Goal: Task Accomplishment & Management: Manage account settings

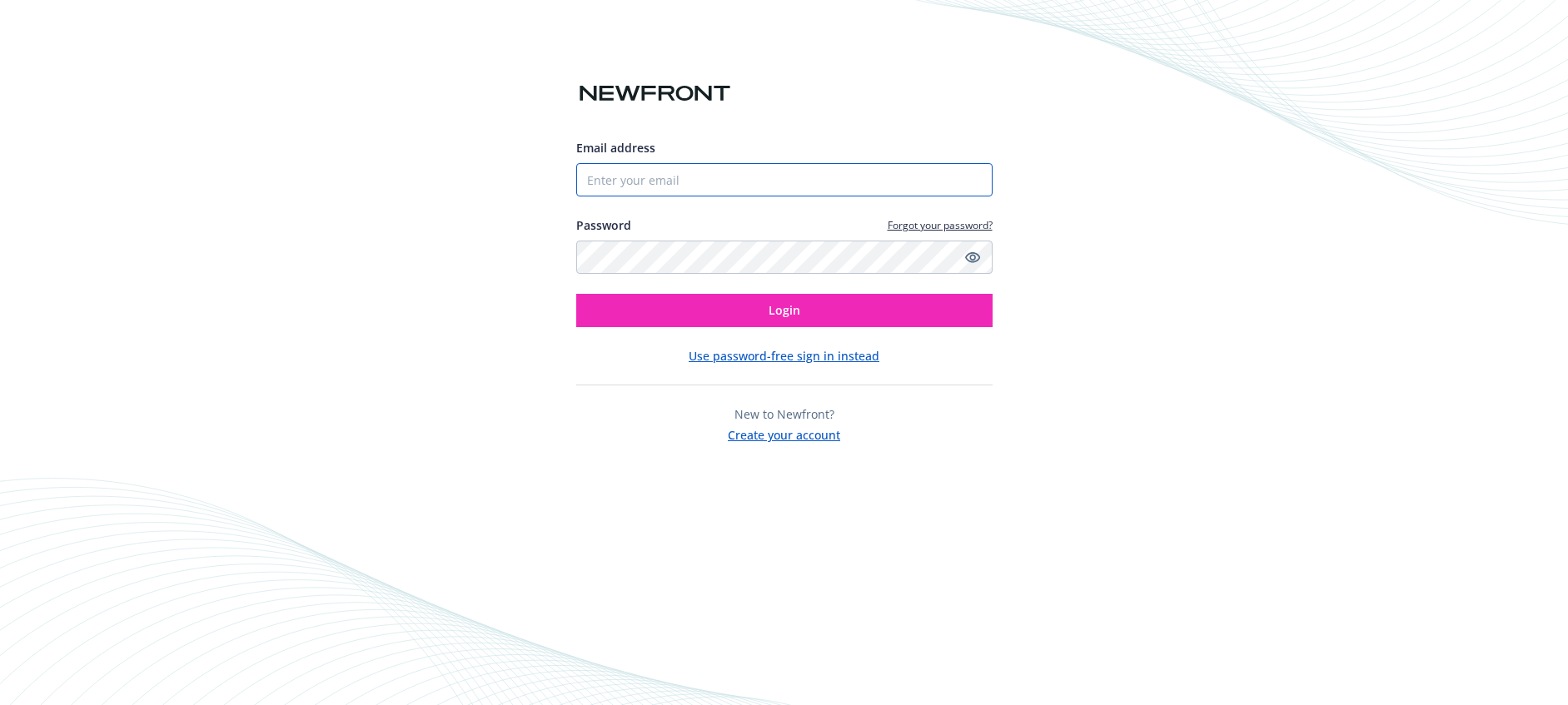
click at [641, 183] on input "Email address" at bounding box center [784, 180] width 416 height 34
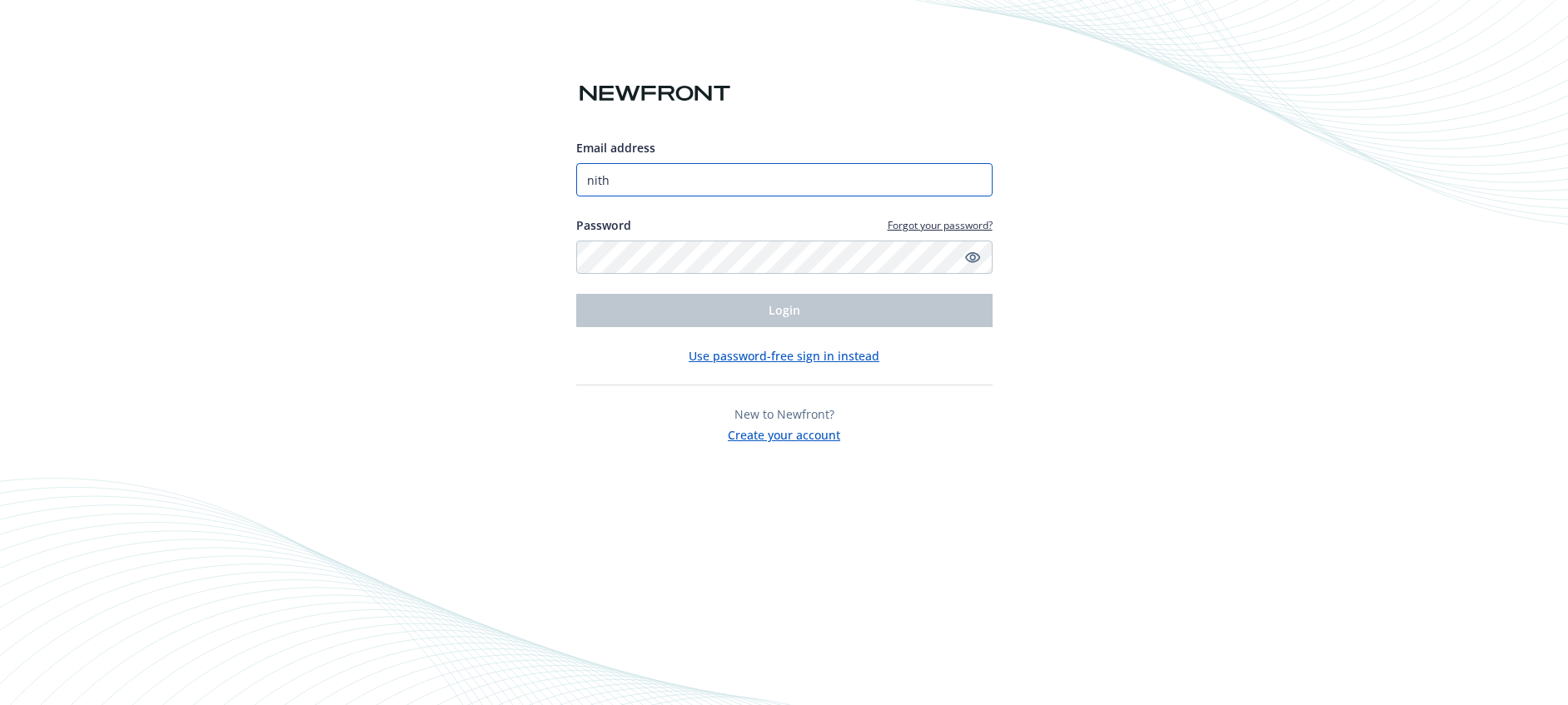
drag, startPoint x: 610, startPoint y: 182, endPoint x: 678, endPoint y: 184, distance: 68.0
click at [527, 181] on div "Email address nith Password Forgot your password? Login Use password-free sign …" at bounding box center [784, 352] width 1568 height 705
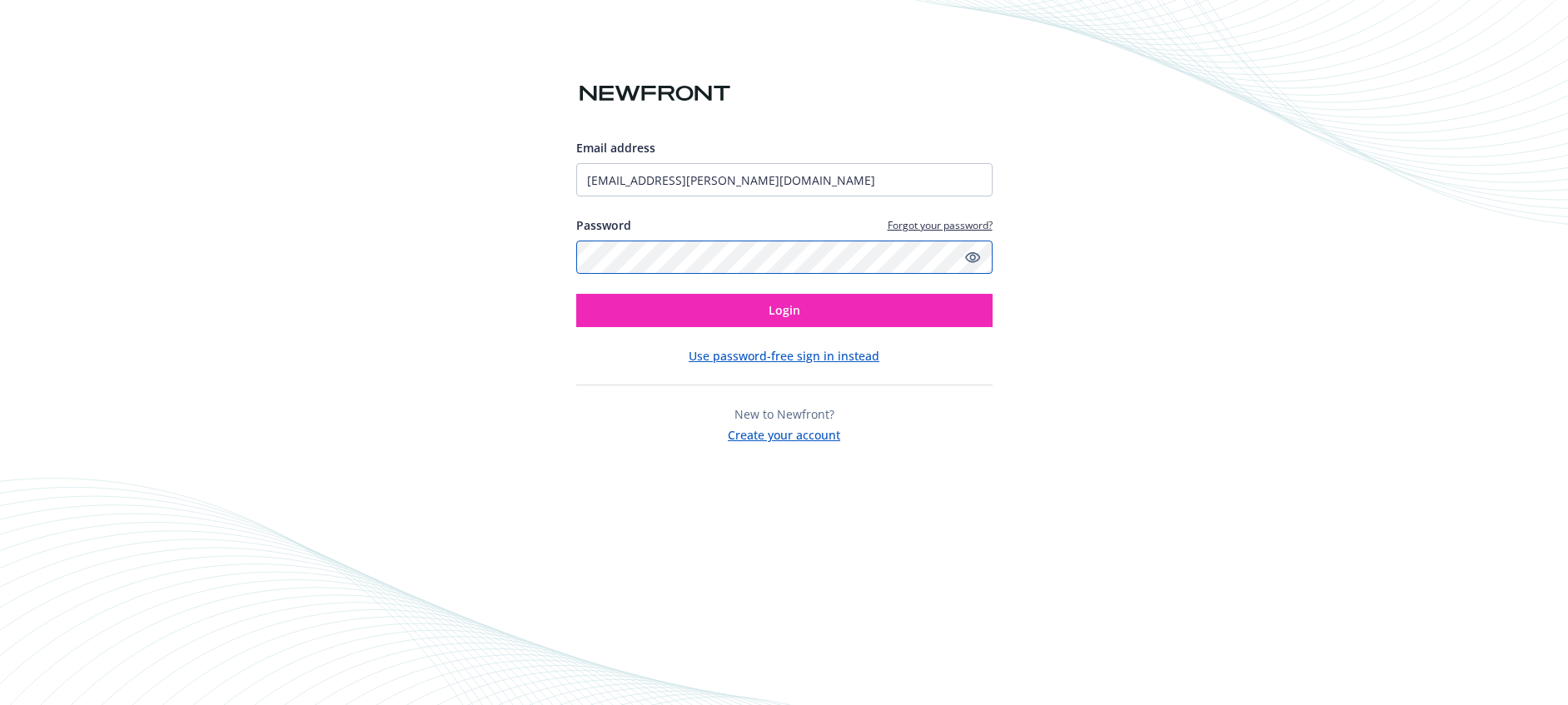
click at [576, 294] on button "Login" at bounding box center [784, 310] width 416 height 34
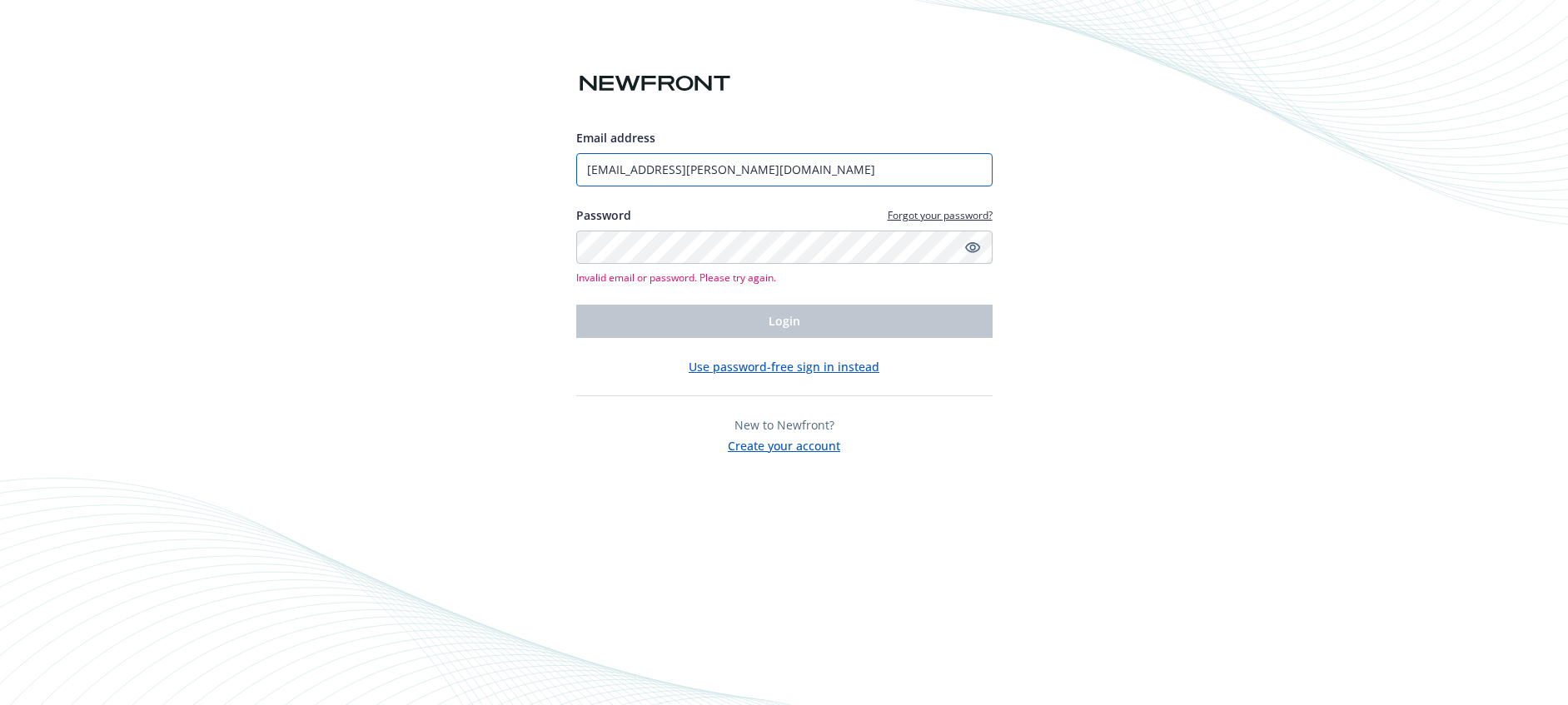
drag, startPoint x: 749, startPoint y: 172, endPoint x: 402, endPoint y: 158, distance: 347.3
click at [402, 158] on div "Email address [EMAIL_ADDRESS][PERSON_NAME][DOMAIN_NAME] Password Forgot your pa…" at bounding box center [784, 352] width 1568 height 705
drag, startPoint x: 683, startPoint y: 169, endPoint x: 398, endPoint y: 153, distance: 285.4
click at [398, 153] on div "Email address jupiter Must be a valid email address Password Forgot your passwo…" at bounding box center [784, 352] width 1568 height 705
type input "jupiter"
